Goal: Transaction & Acquisition: Purchase product/service

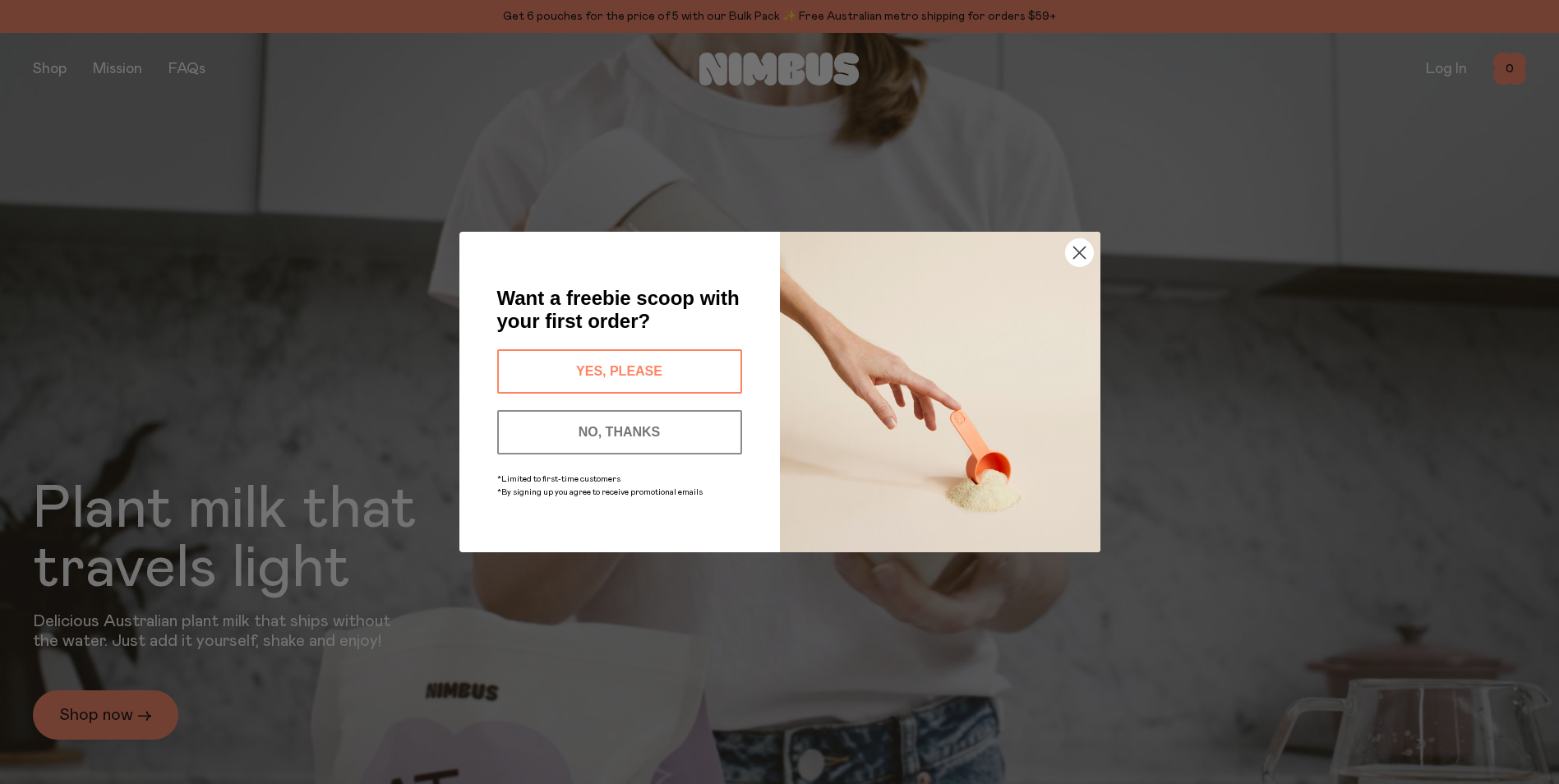
click at [58, 69] on div "Close dialog Want a freebie scoop with your first order? YES, PLEASE NO, THANKS…" at bounding box center [779, 392] width 1559 height 784
click at [673, 370] on button "YES, PLEASE" at bounding box center [620, 370] width 245 height 44
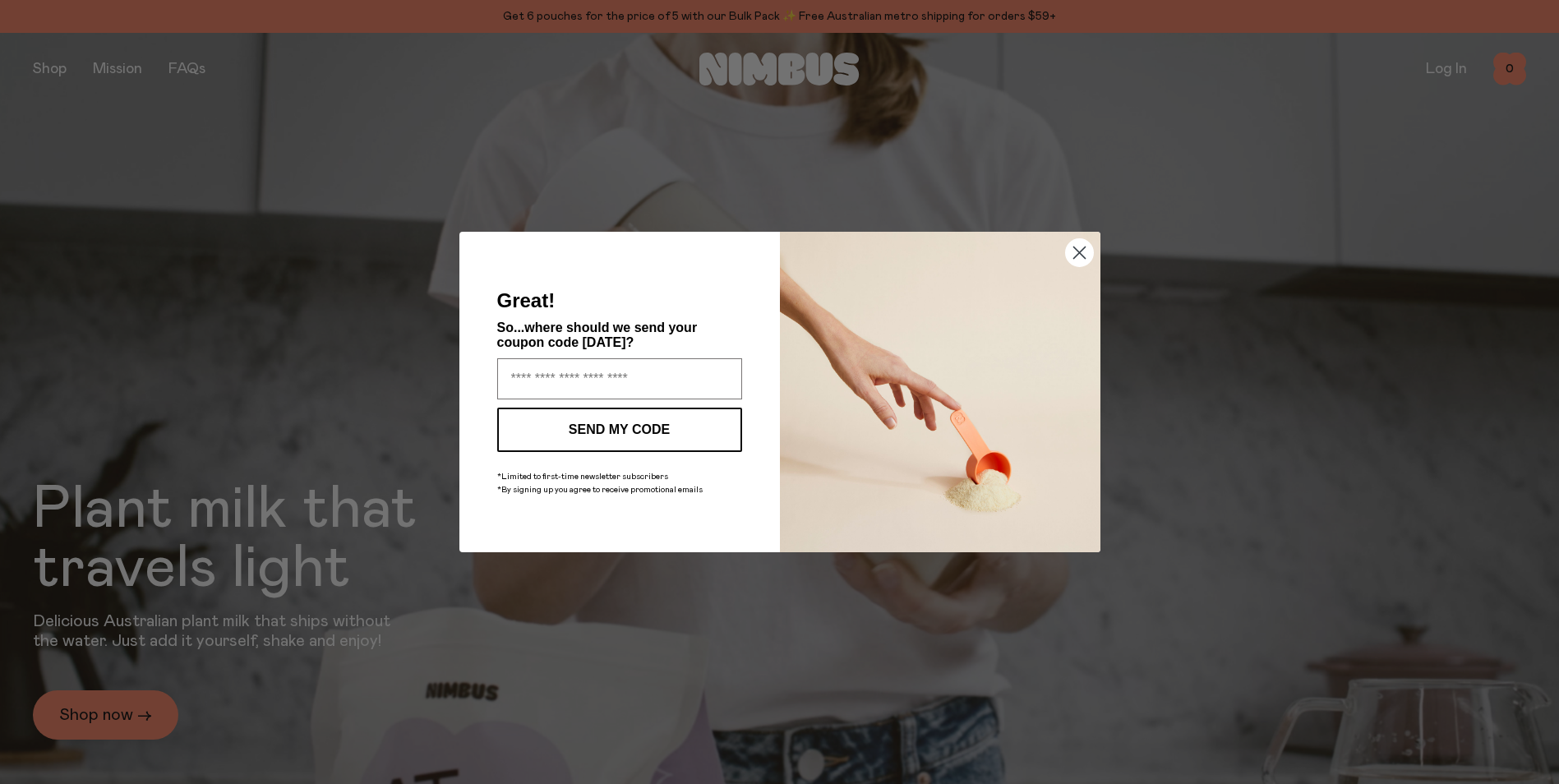
click at [1084, 255] on circle "Close dialog" at bounding box center [1078, 252] width 27 height 27
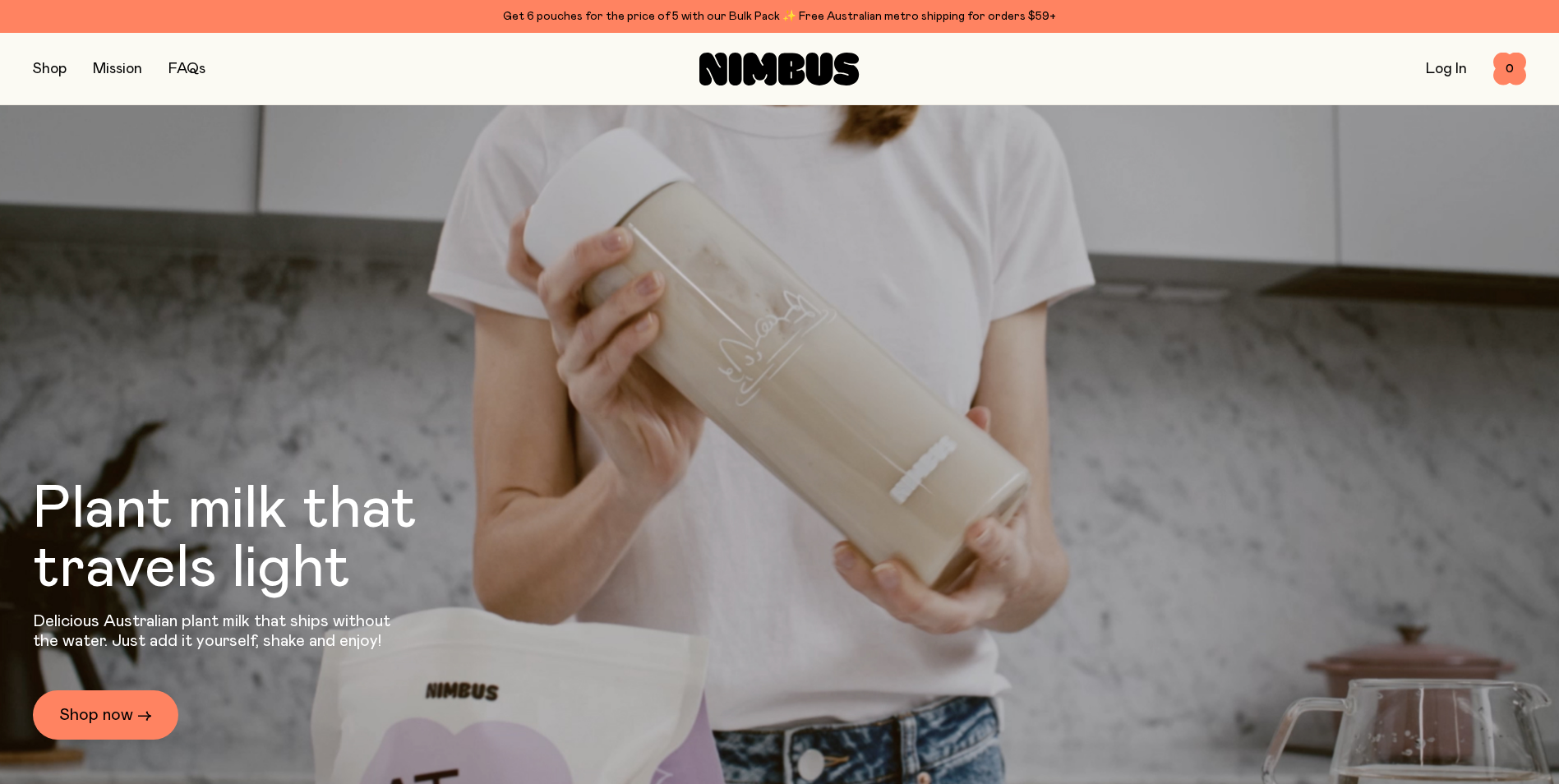
click at [43, 67] on button "button" at bounding box center [49, 69] width 34 height 23
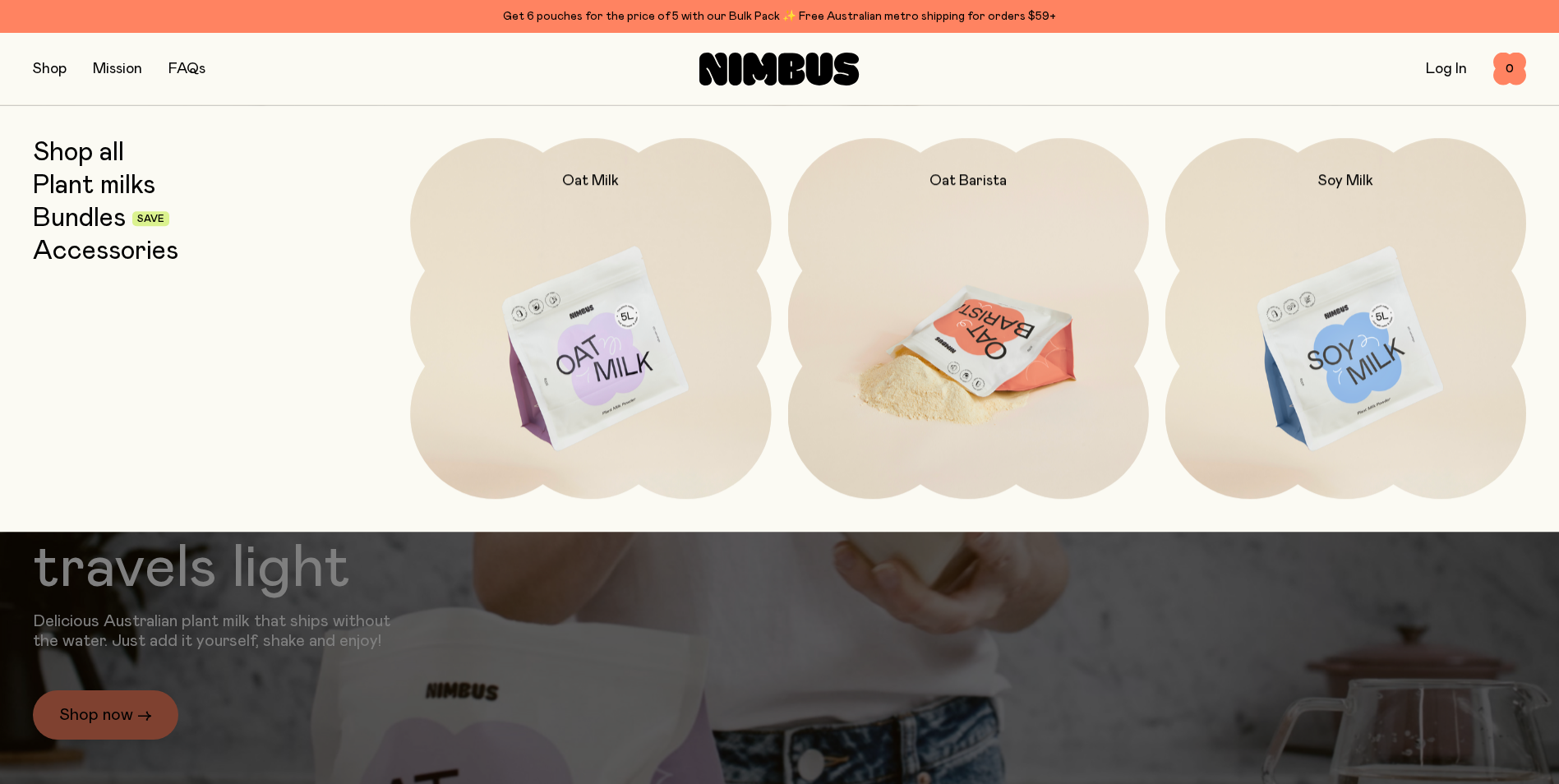
click at [954, 344] on img at bounding box center [968, 350] width 361 height 424
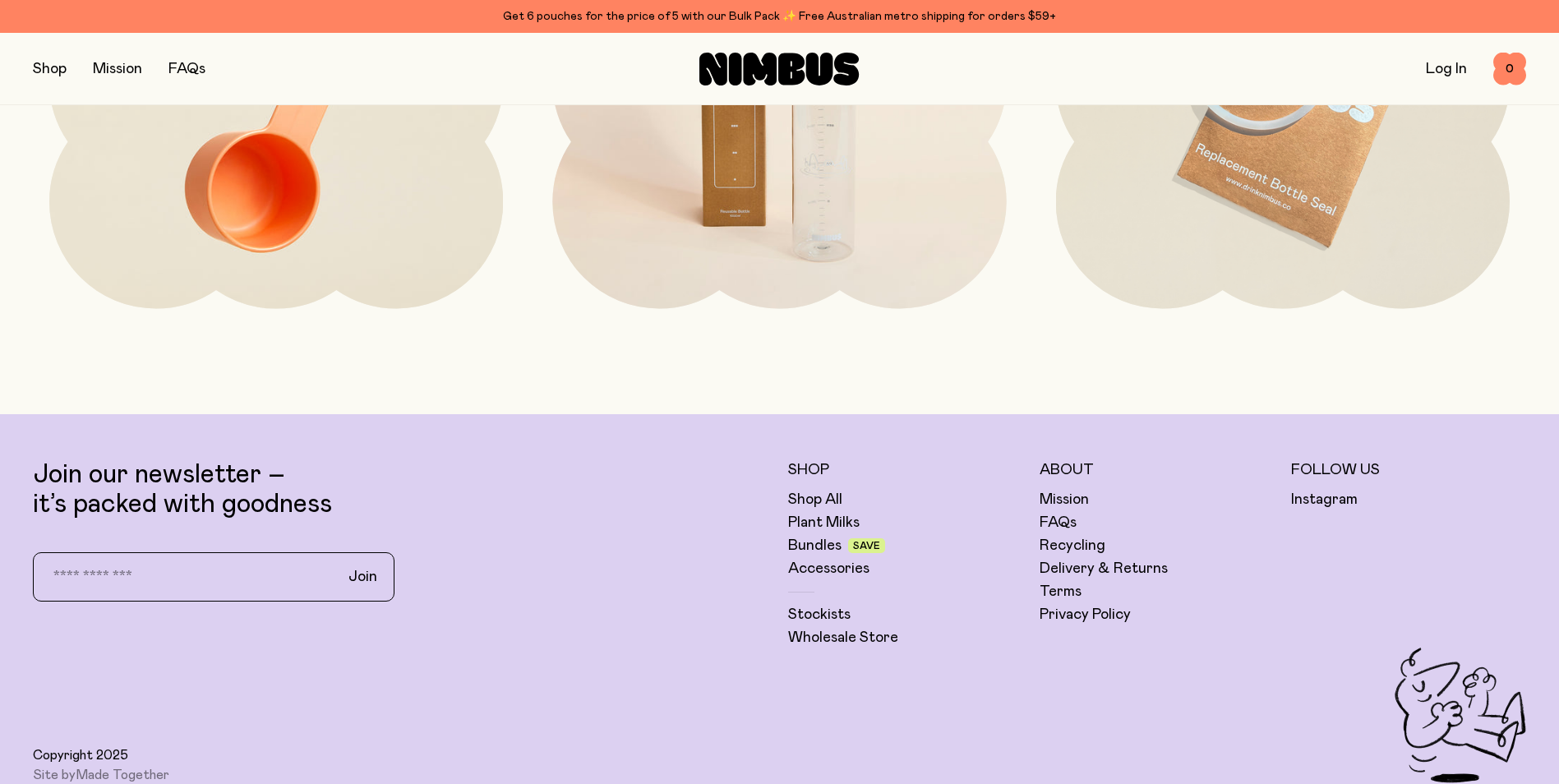
scroll to position [4600, 0]
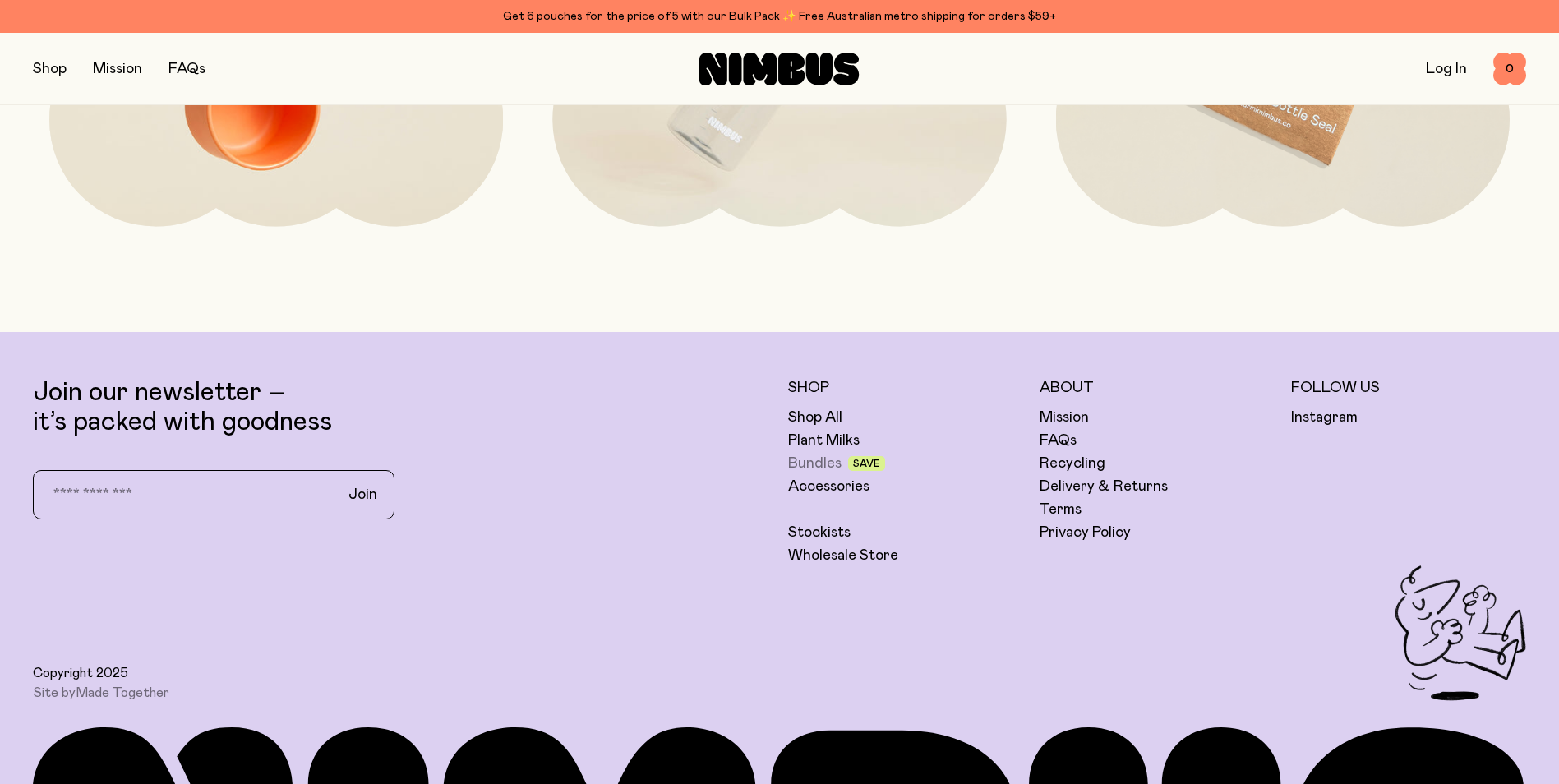
click at [820, 464] on link "Bundles" at bounding box center [814, 463] width 53 height 20
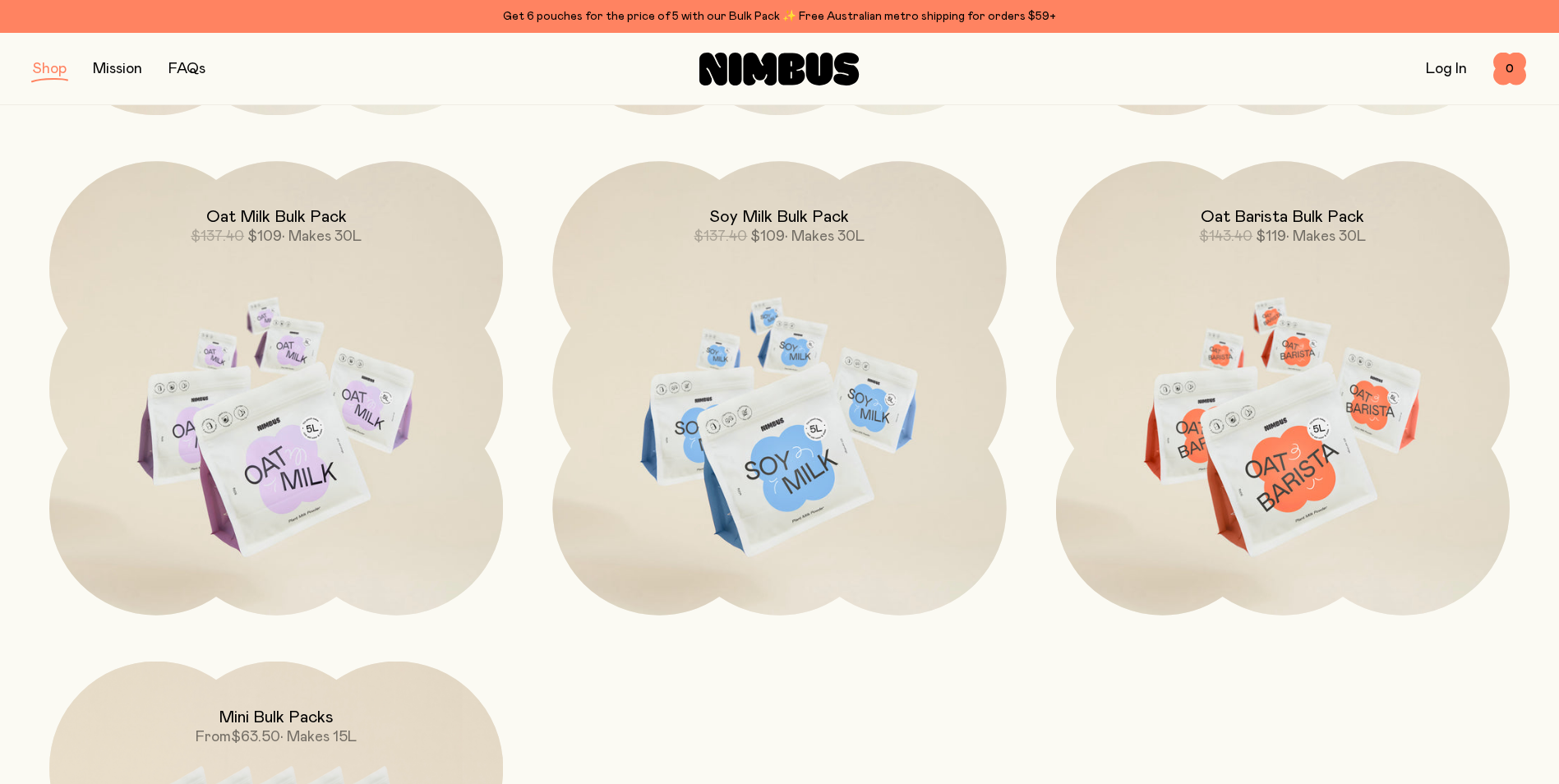
scroll to position [657, 0]
